Goal: Navigation & Orientation: Go to known website

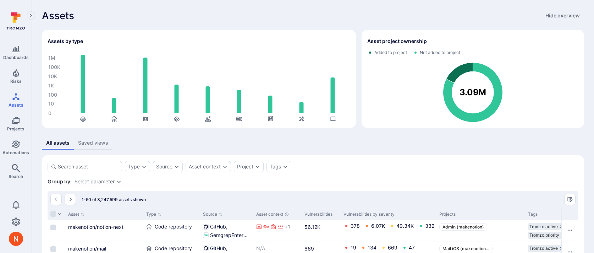
scroll to position [132, 0]
